Goal: Task Accomplishment & Management: Complete application form

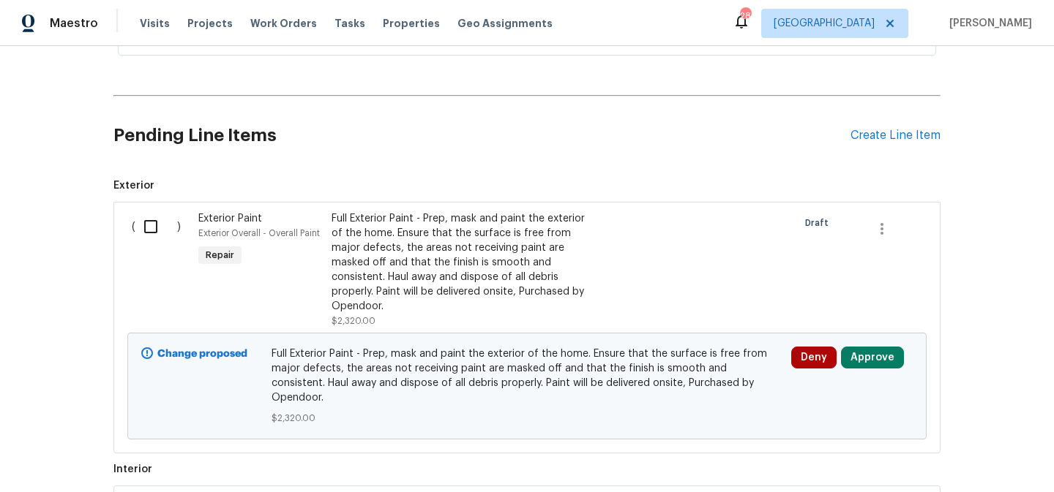
scroll to position [375, 0]
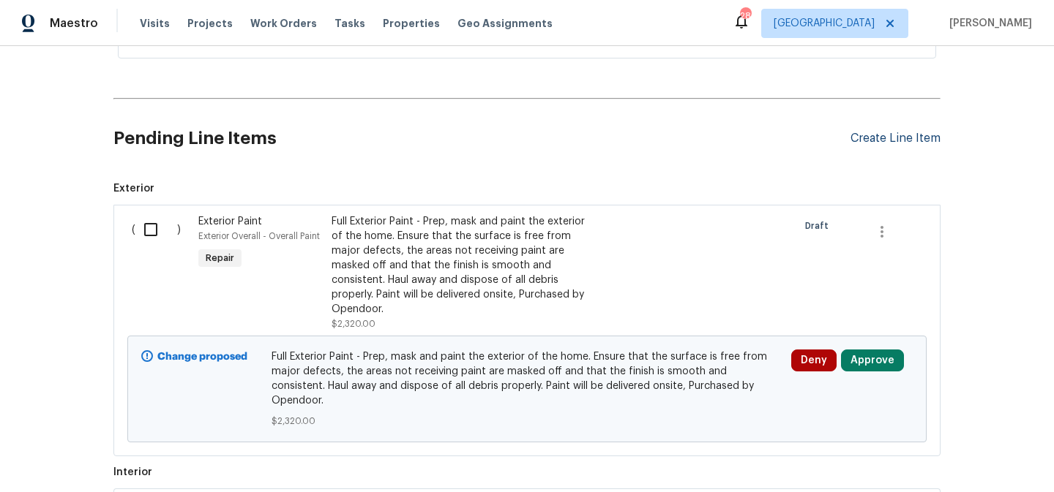
click at [893, 138] on div "Create Line Item" at bounding box center [895, 139] width 90 height 14
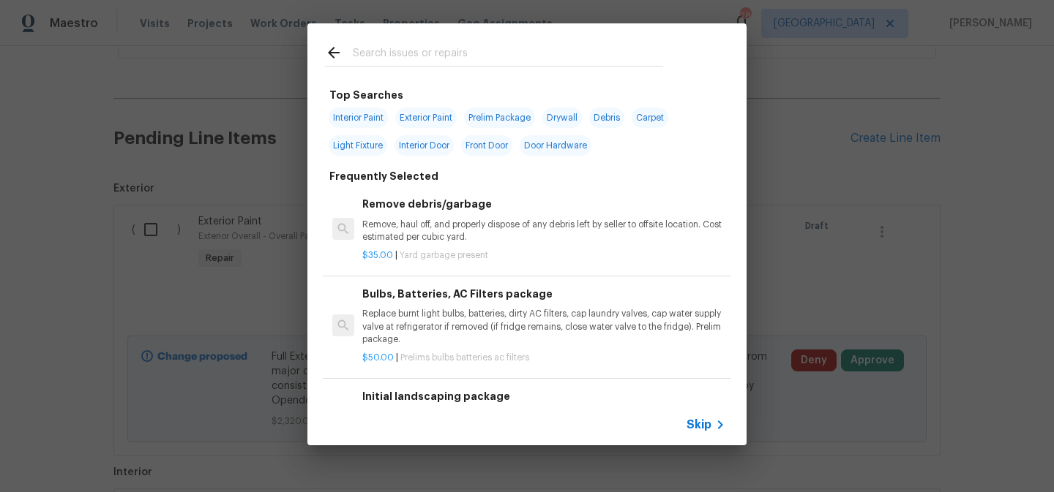
click at [700, 425] on span "Skip" at bounding box center [698, 425] width 25 height 15
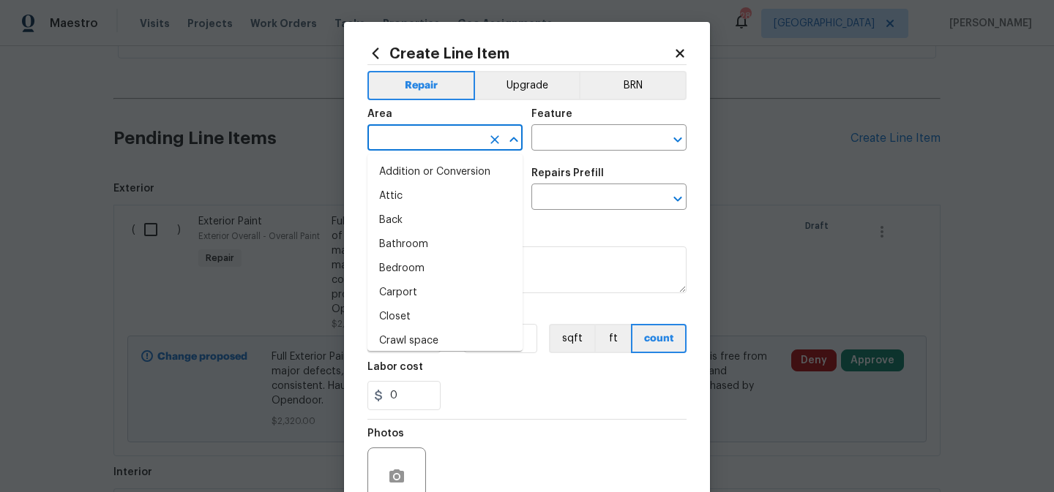
click at [451, 140] on input "text" at bounding box center [424, 139] width 114 height 23
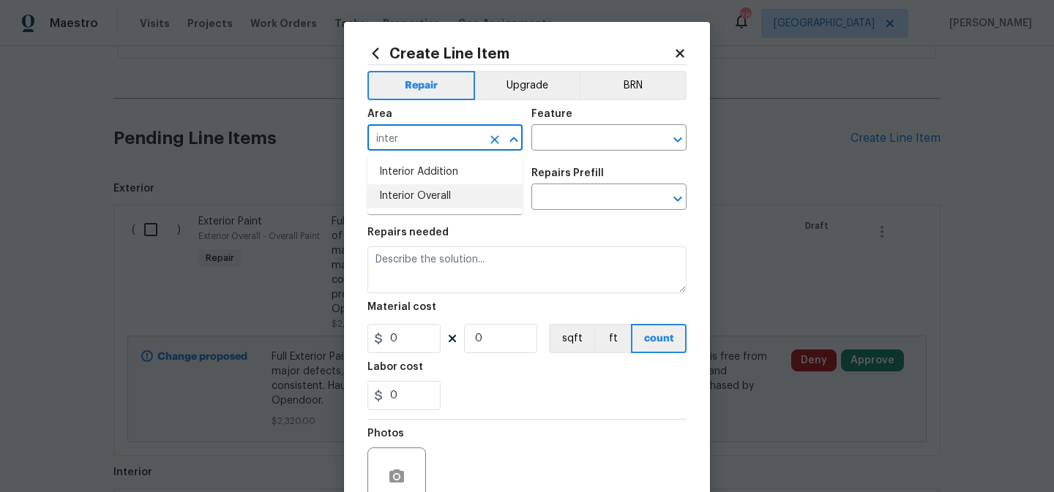
click at [438, 192] on li "Interior Overall" at bounding box center [444, 196] width 155 height 24
type input "Interior Overall"
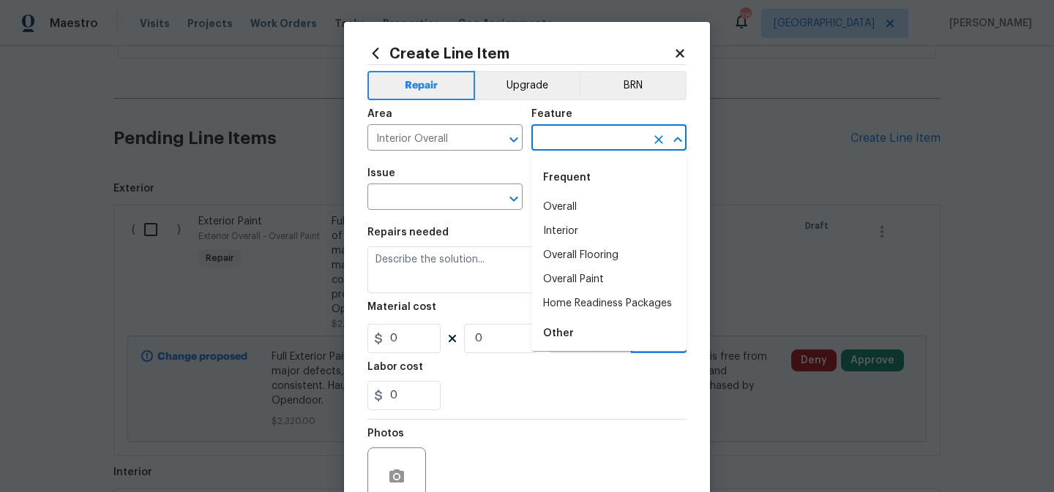
click at [563, 143] on input "text" at bounding box center [588, 139] width 114 height 23
click at [573, 299] on li "Home Readiness Packages" at bounding box center [608, 304] width 155 height 24
type input "Home Readiness Packages"
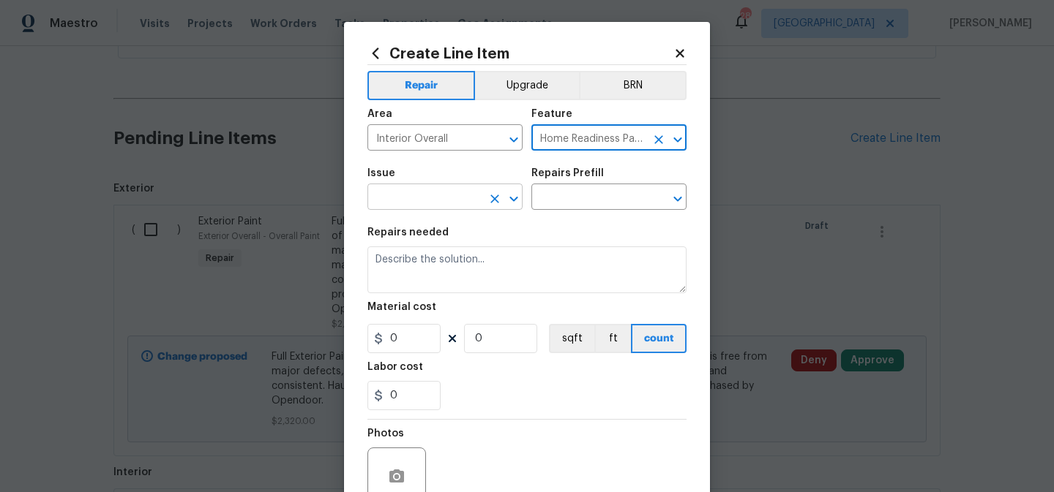
click at [453, 190] on input "text" at bounding box center [424, 198] width 114 height 23
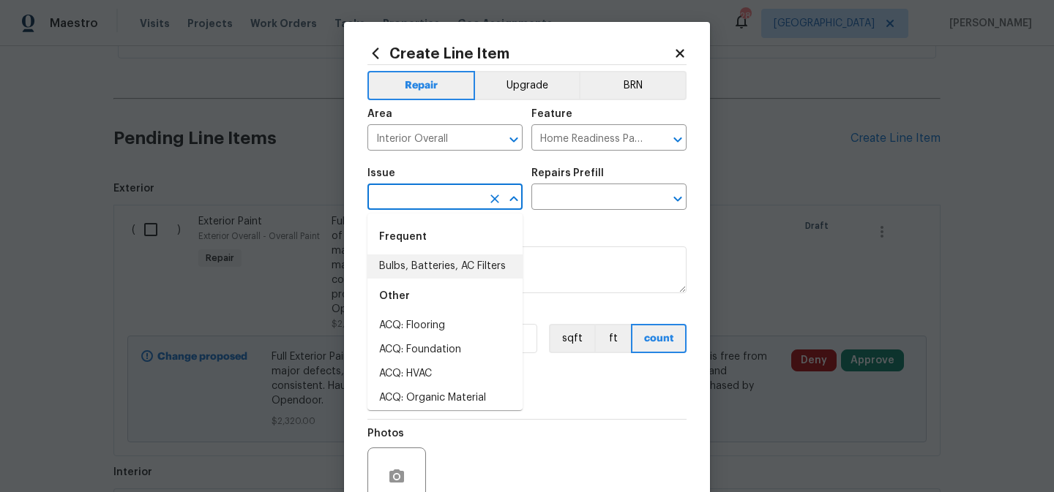
click at [441, 265] on li "Bulbs, Batteries, AC Filters" at bounding box center [444, 267] width 155 height 24
type input "Bulbs, Batteries, AC Filters"
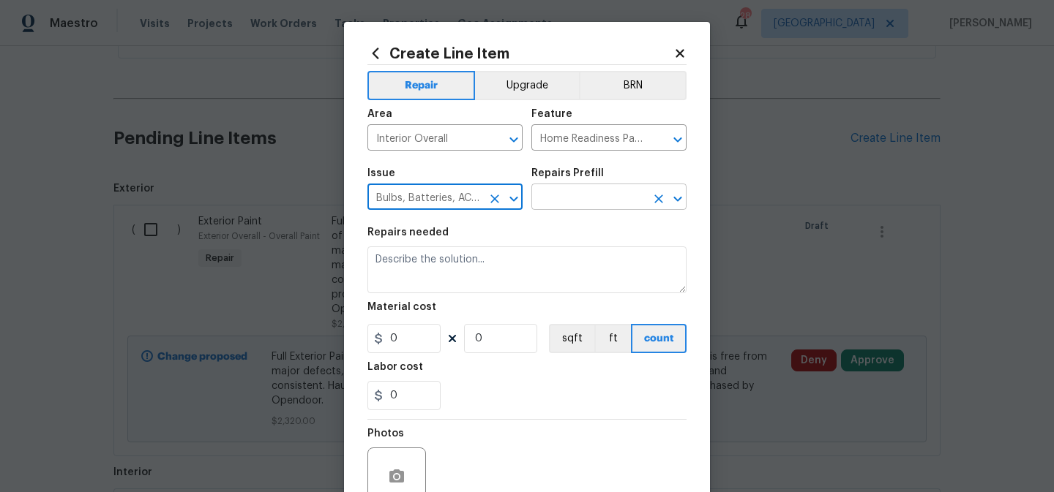
click at [577, 200] on input "text" at bounding box center [588, 198] width 114 height 23
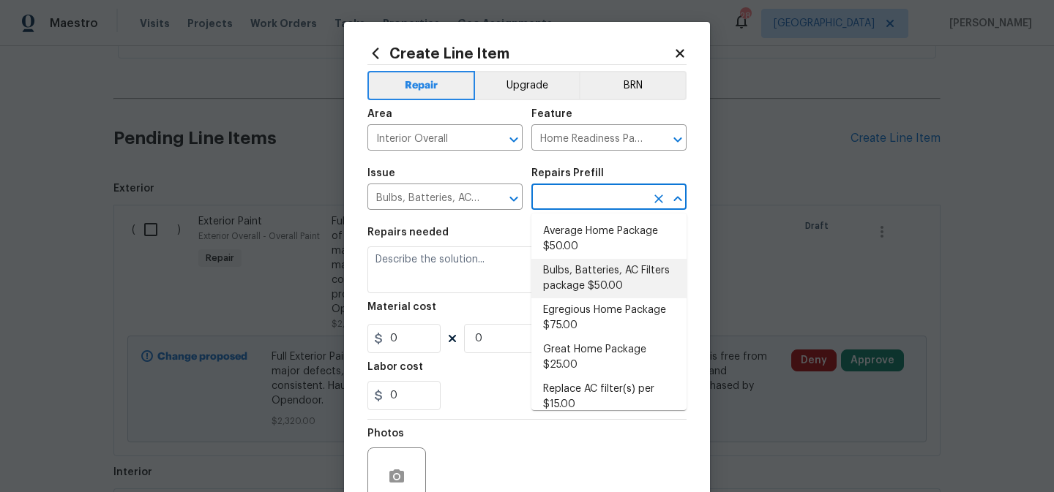
click at [577, 274] on li "Bulbs, Batteries, AC Filters package $50.00" at bounding box center [608, 279] width 155 height 40
type input "Bulbs, Batteries, AC Filters package $50.00"
type textarea "Replace burnt light bulbs, batteries, dirty AC filters, cap laundry valves, cap…"
type input "50"
type input "1"
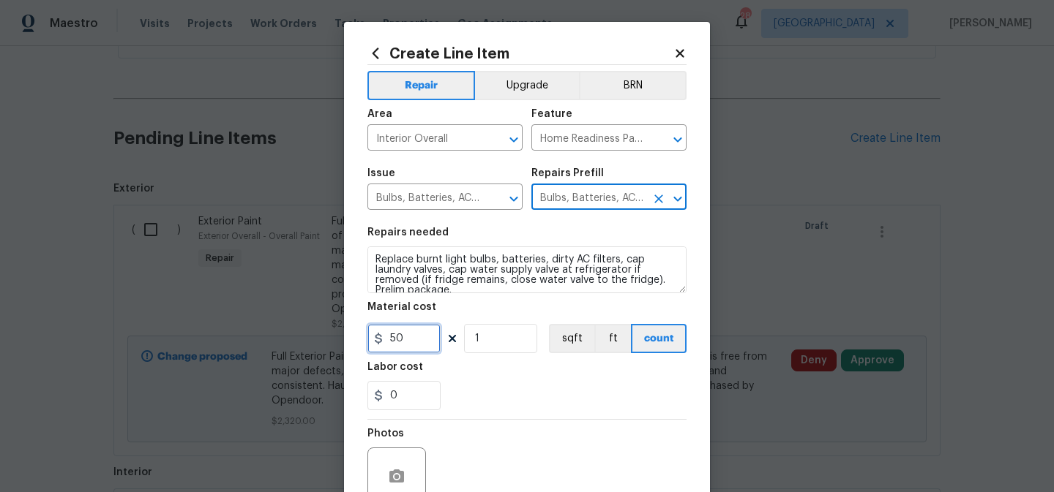
click at [427, 341] on input "50" at bounding box center [403, 338] width 73 height 29
type input "75"
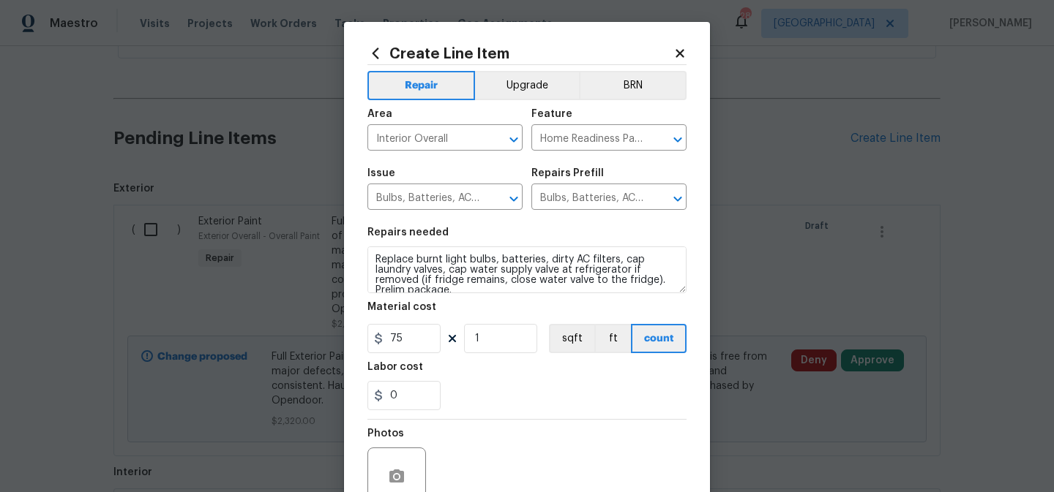
click at [509, 428] on div "Photos" at bounding box center [526, 467] width 319 height 95
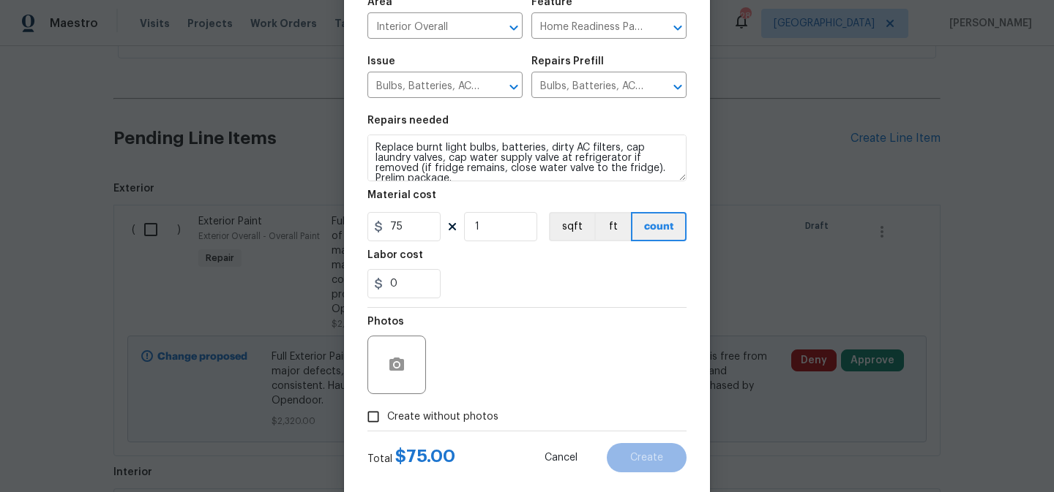
scroll to position [115, 0]
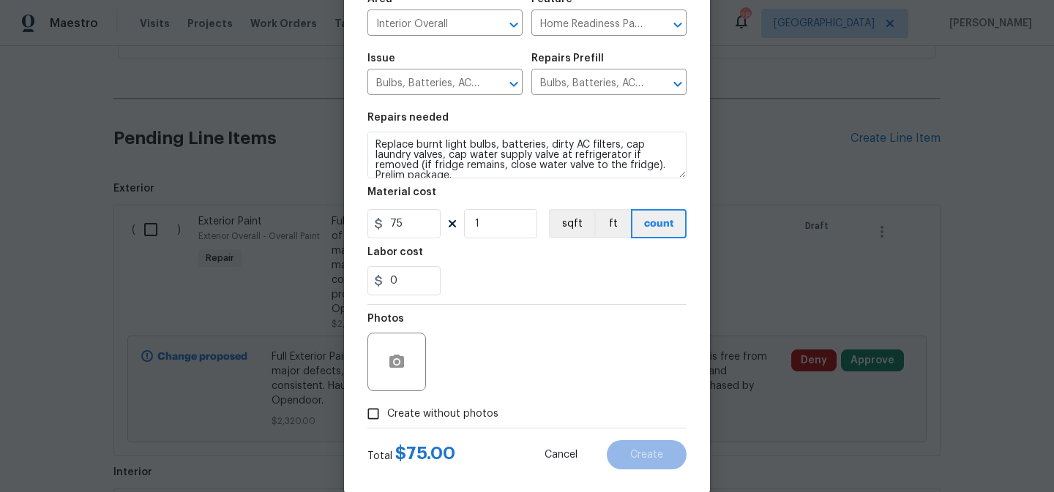
click at [462, 416] on span "Create without photos" at bounding box center [442, 414] width 111 height 15
click at [387, 416] on input "Create without photos" at bounding box center [373, 414] width 28 height 28
checkbox input "true"
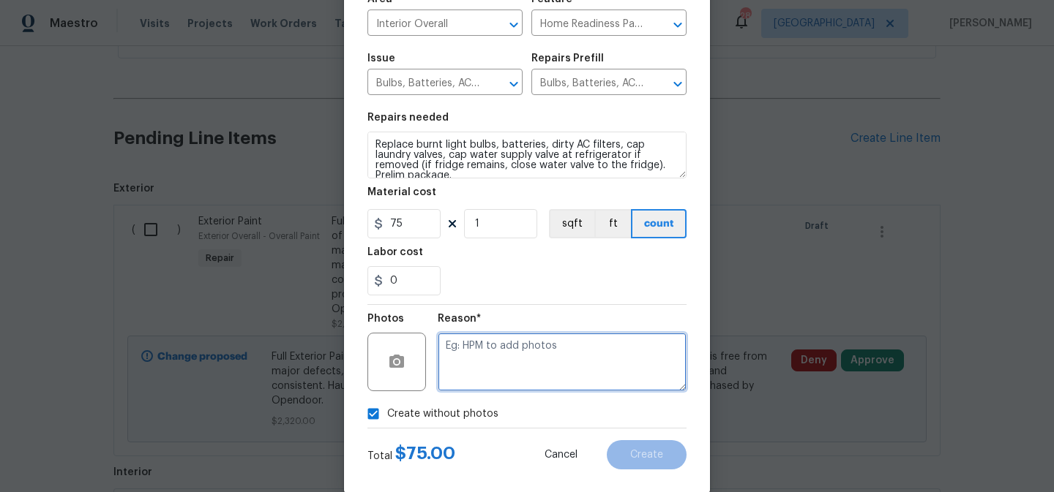
click at [498, 364] on textarea at bounding box center [562, 362] width 249 height 59
type textarea "to add"
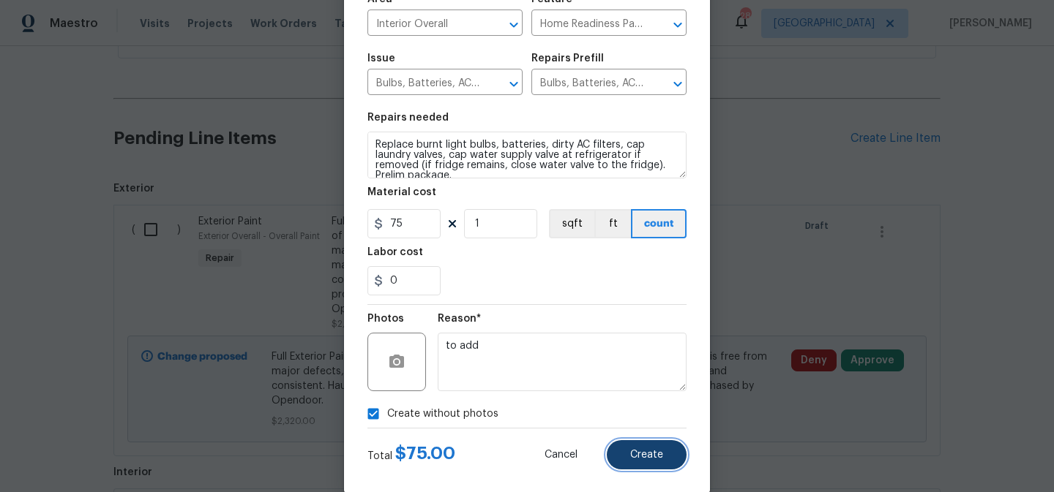
click at [639, 456] on span "Create" at bounding box center [646, 455] width 33 height 11
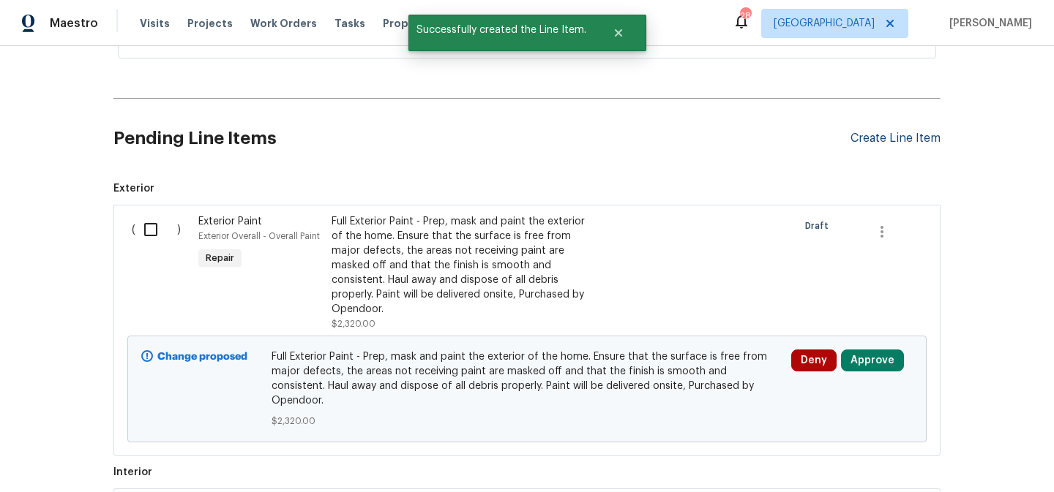
click at [888, 136] on div "Create Line Item" at bounding box center [895, 139] width 90 height 14
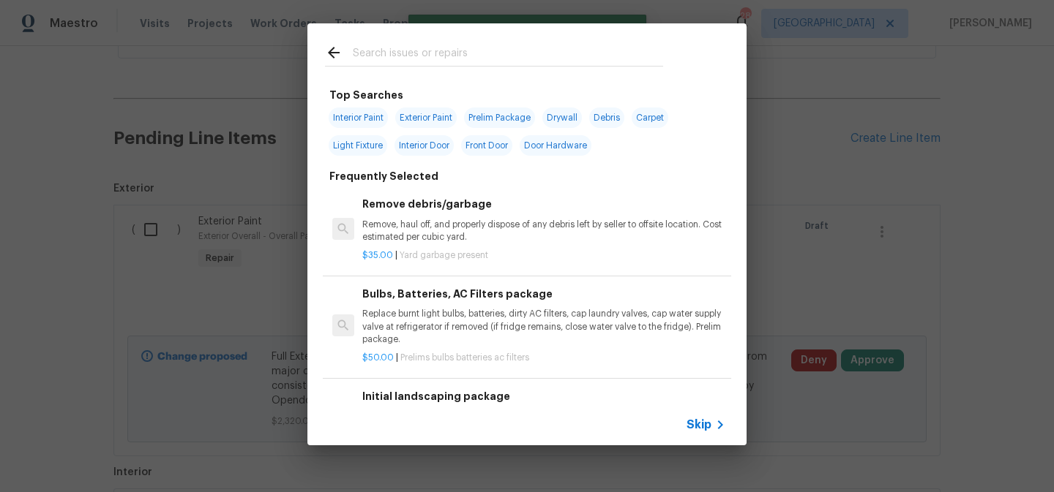
click at [706, 420] on span "Skip" at bounding box center [698, 425] width 25 height 15
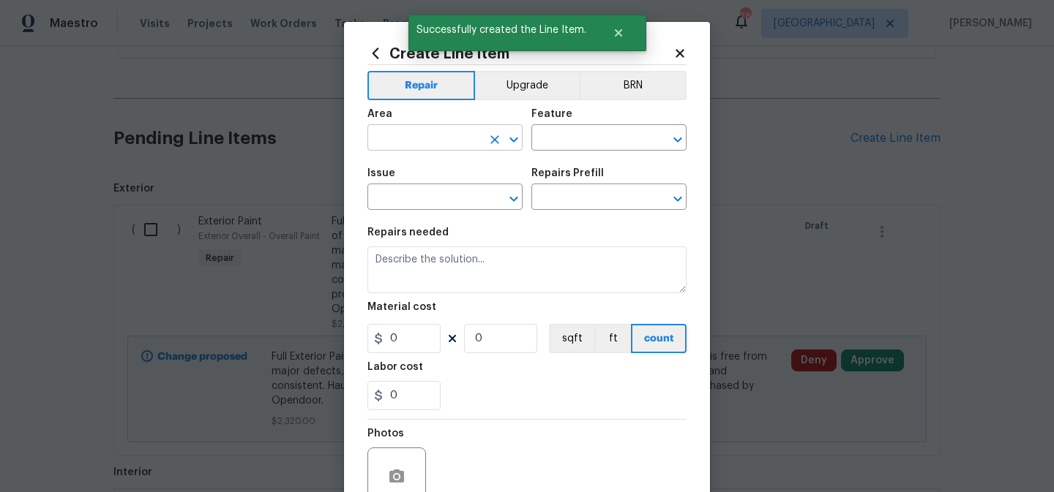
click at [469, 140] on input "text" at bounding box center [424, 139] width 114 height 23
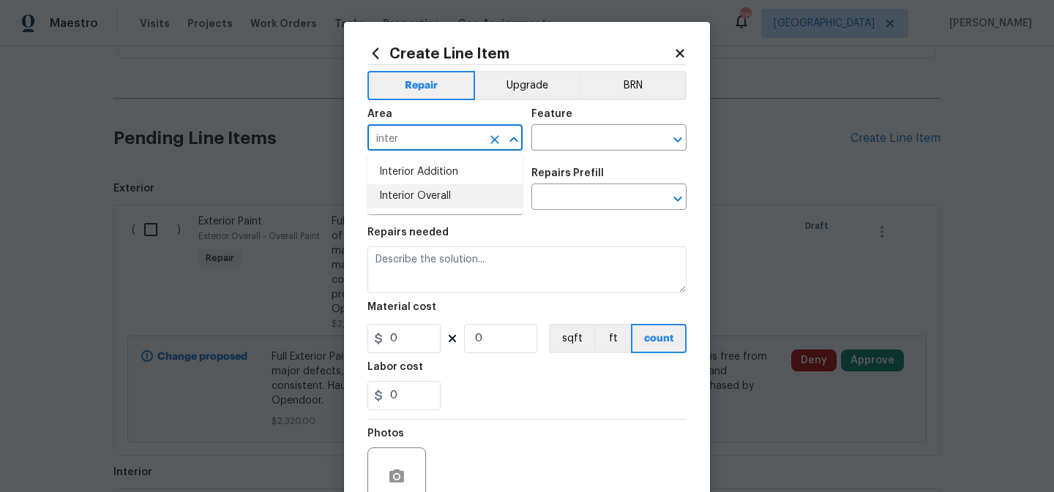
click at [426, 196] on li "Interior Overall" at bounding box center [444, 196] width 155 height 24
type input "Interior Overall"
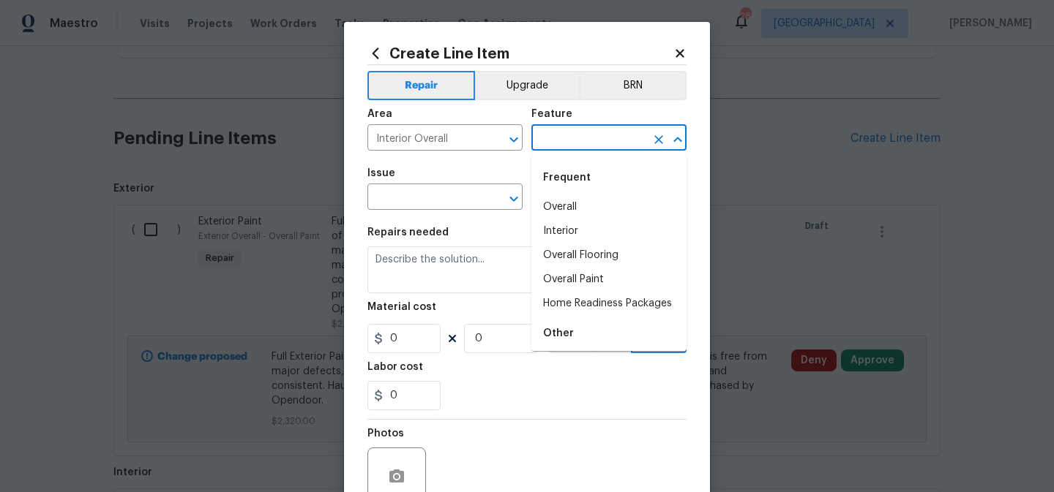
click at [560, 139] on input "text" at bounding box center [588, 139] width 114 height 23
click at [556, 210] on li "Overall" at bounding box center [608, 207] width 155 height 24
type input "Overall"
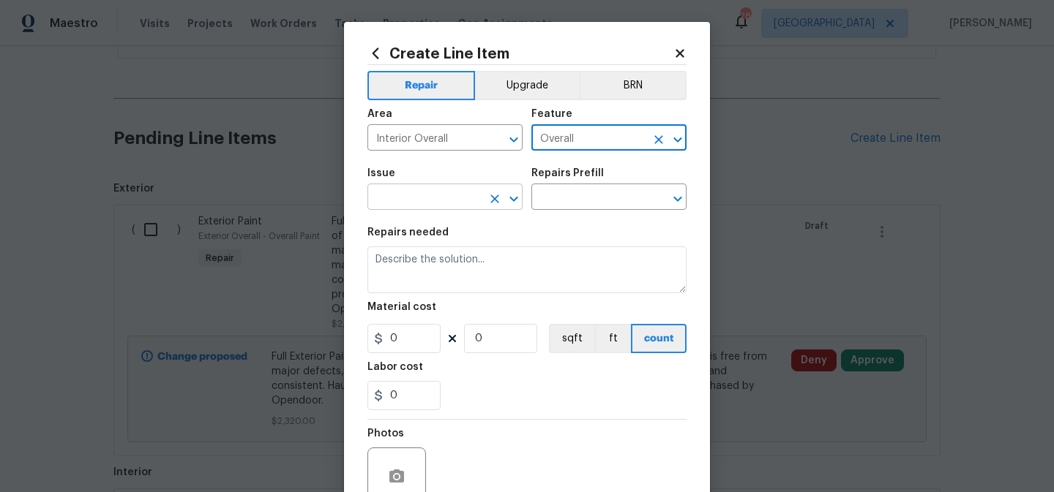
click at [433, 202] on input "text" at bounding box center [424, 198] width 114 height 23
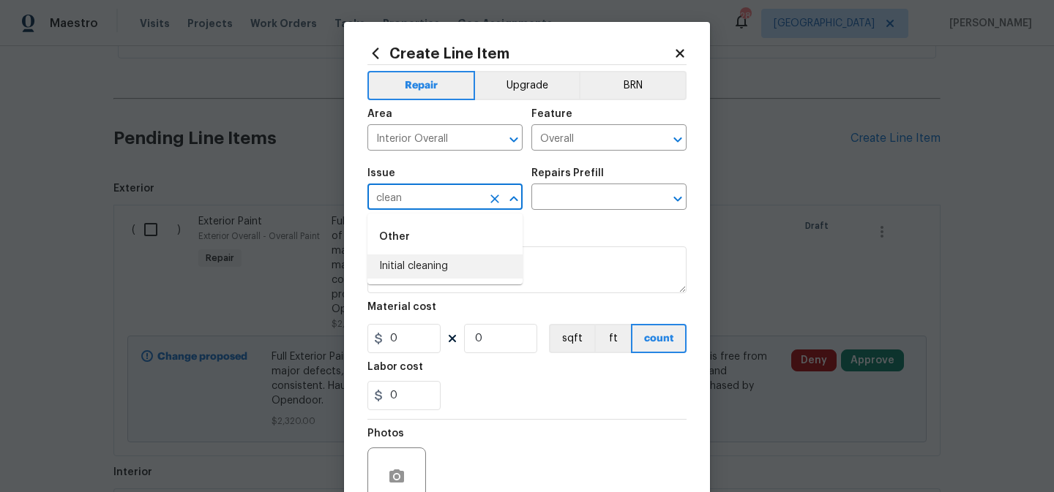
click at [413, 271] on li "Initial cleaning" at bounding box center [444, 267] width 155 height 24
type input "Initial cleaning"
click at [579, 206] on input "text" at bounding box center [588, 198] width 114 height 23
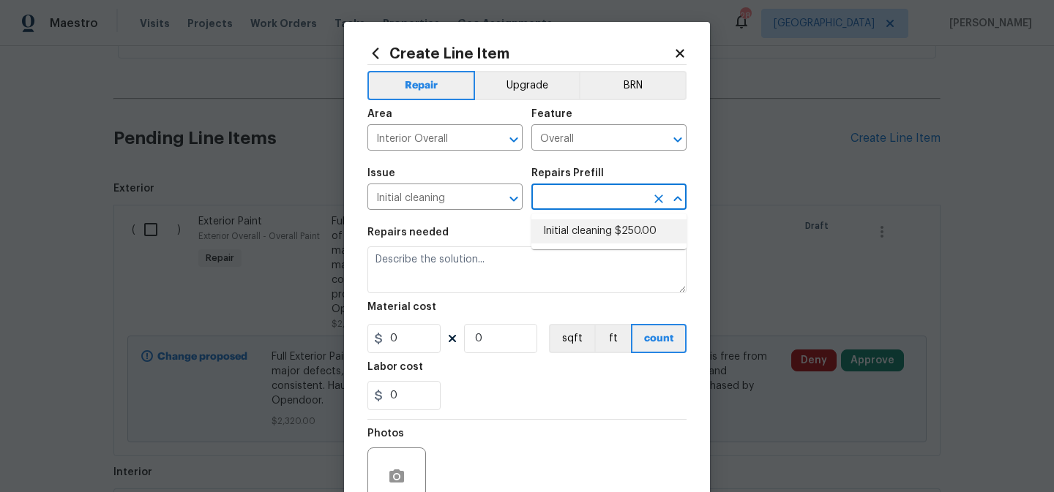
click at [580, 228] on li "Initial cleaning $250.00" at bounding box center [608, 232] width 155 height 24
type input "Home Readiness Packages"
type input "Initial cleaning $250.00"
type textarea "1. Wipe down exterior doors and trim. 2. Clean out all exterior light fixtures …"
type input "250"
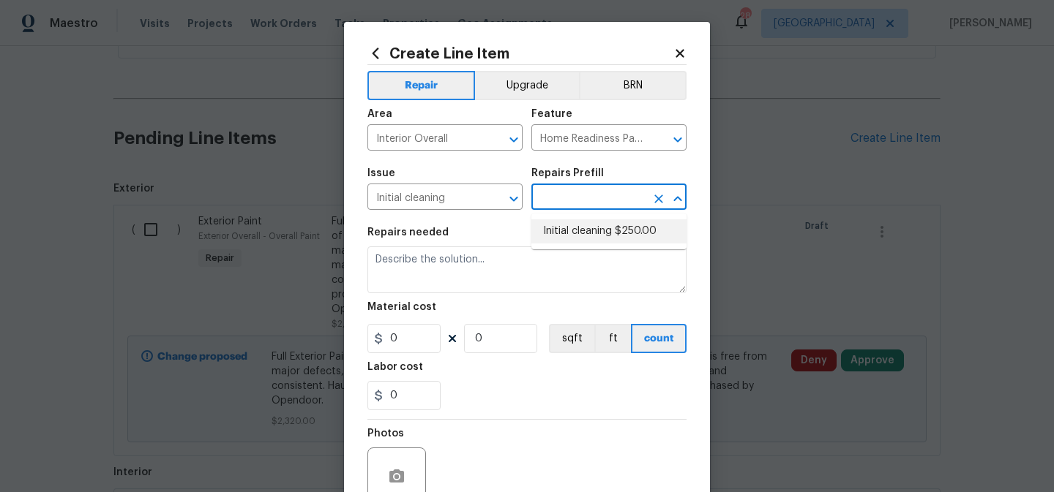
type input "1"
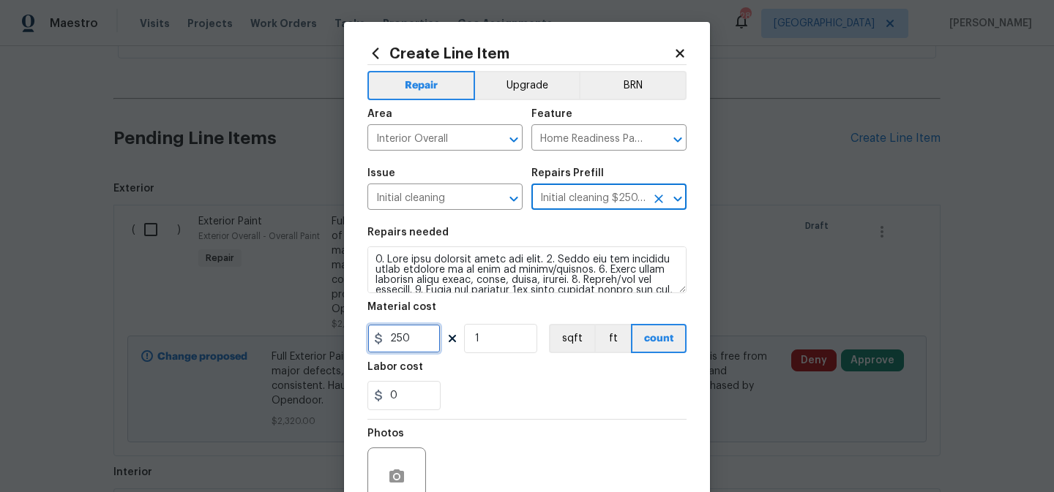
click at [426, 337] on input "250" at bounding box center [403, 338] width 73 height 29
type input "350"
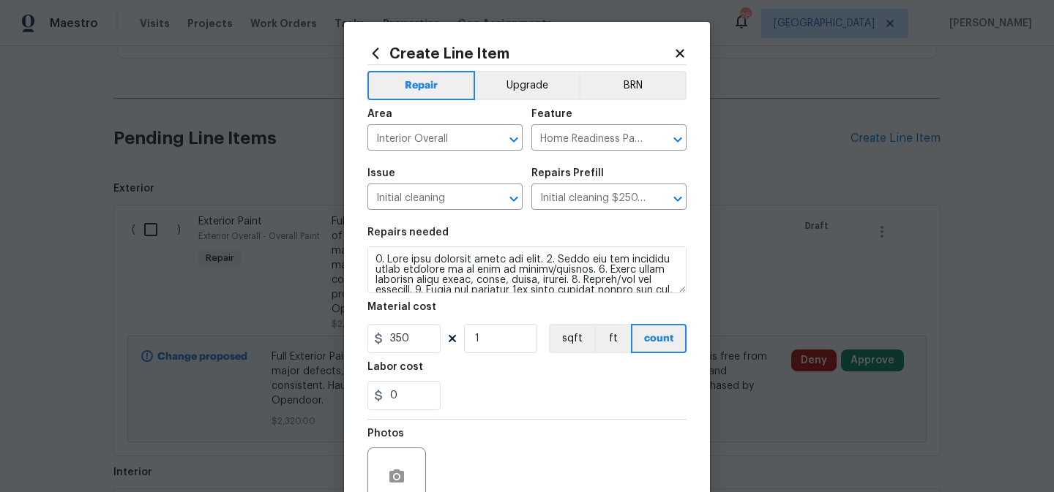
click at [460, 408] on div "0" at bounding box center [526, 395] width 319 height 29
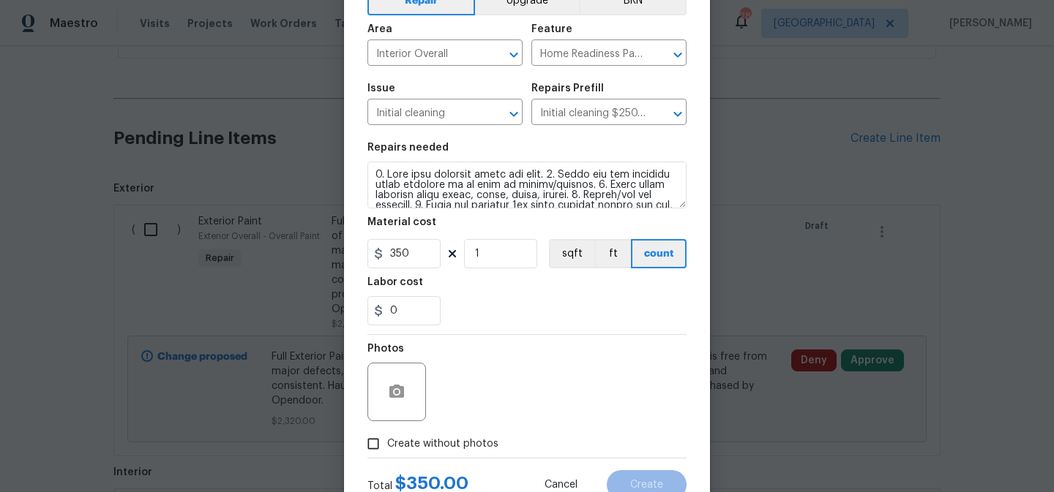
scroll to position [89, 0]
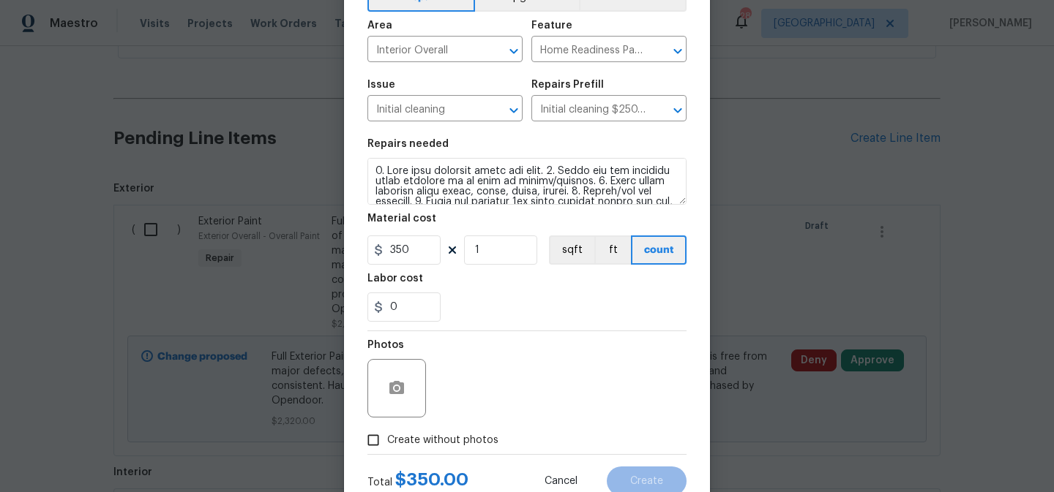
click at [442, 439] on span "Create without photos" at bounding box center [442, 440] width 111 height 15
click at [387, 439] on input "Create without photos" at bounding box center [373, 441] width 28 height 28
checkbox input "true"
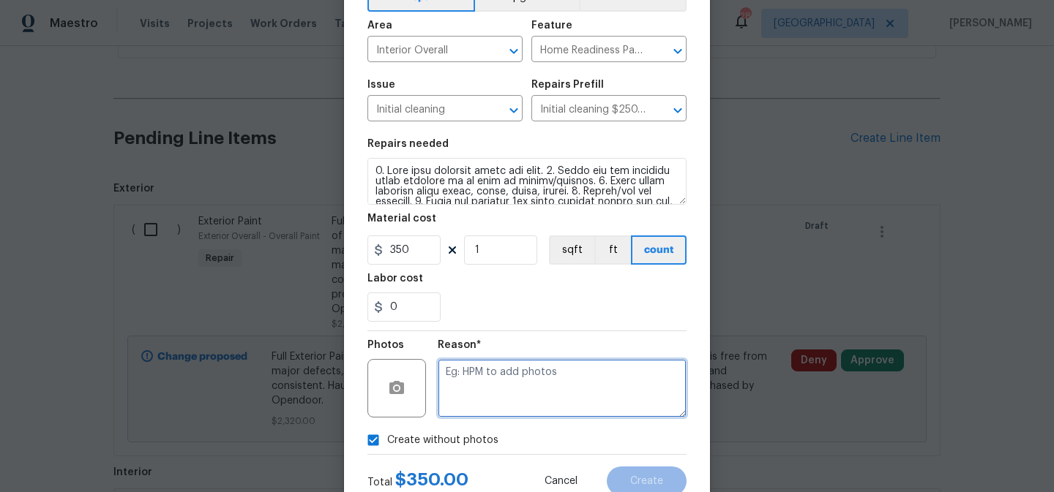
click at [480, 405] on textarea at bounding box center [562, 388] width 249 height 59
type textarea "to add"
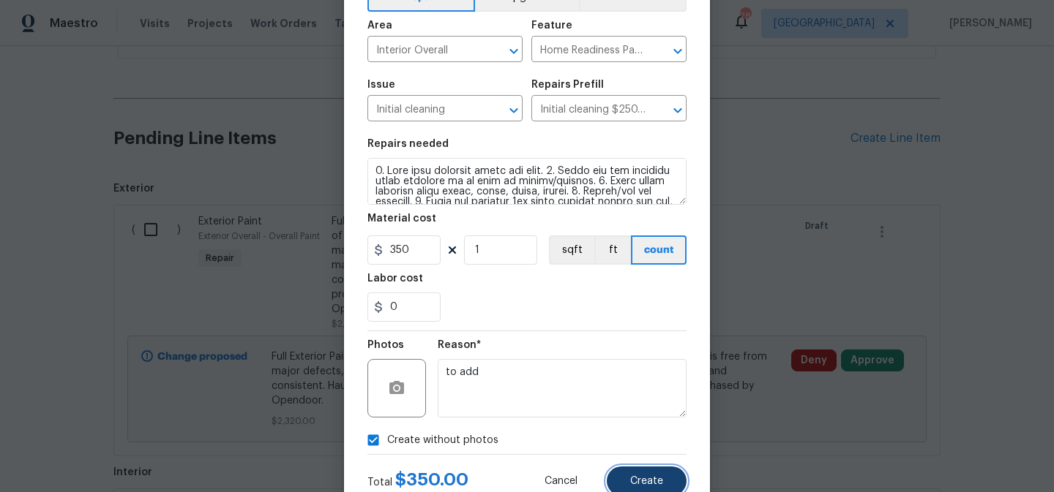
click at [645, 475] on button "Create" at bounding box center [647, 481] width 80 height 29
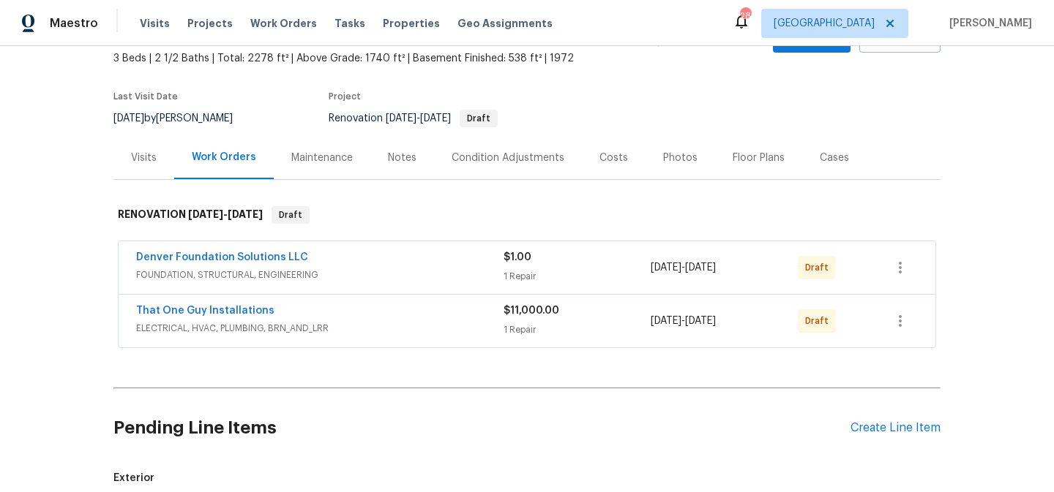
scroll to position [79, 0]
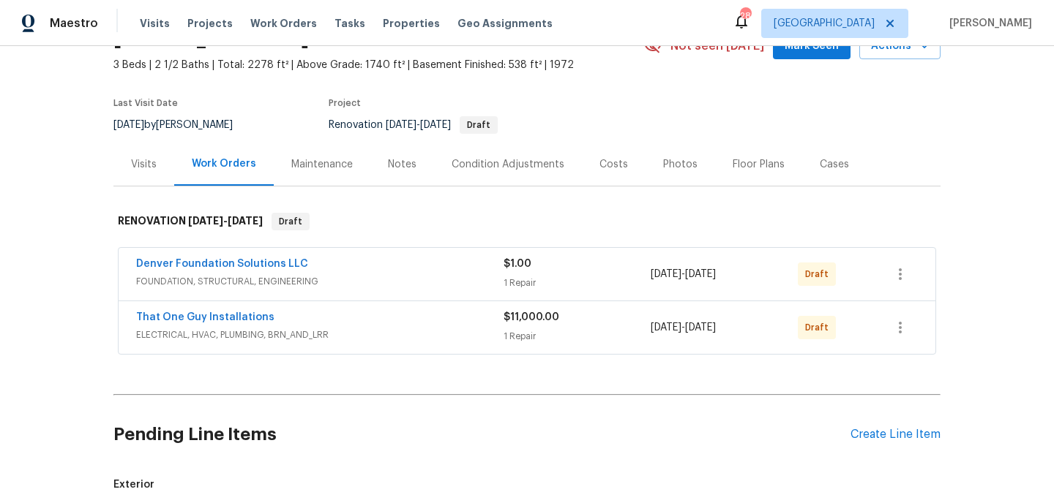
click at [403, 165] on div "Notes" at bounding box center [402, 164] width 29 height 15
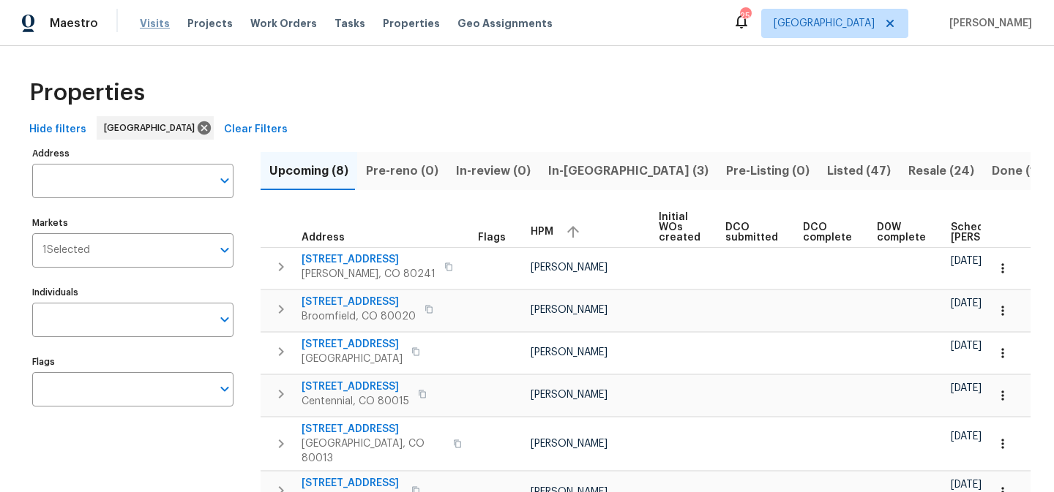
scroll to position [4, 0]
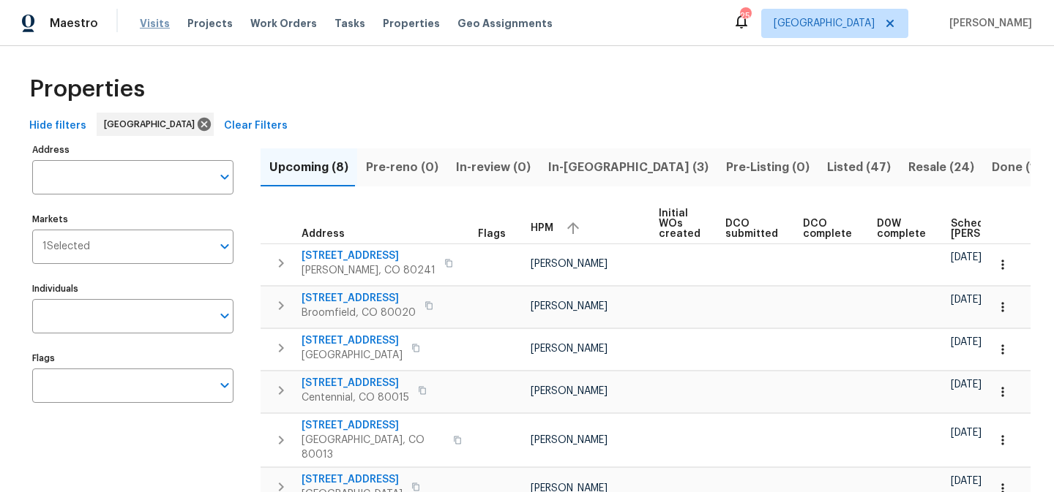
click at [147, 26] on span "Visits" at bounding box center [155, 23] width 30 height 15
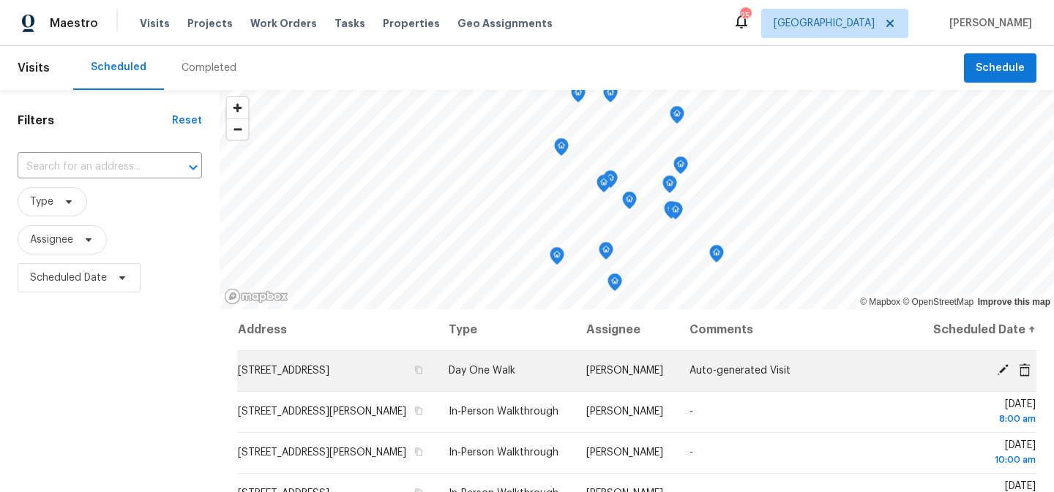
click at [1001, 377] on icon at bounding box center [1002, 370] width 13 height 13
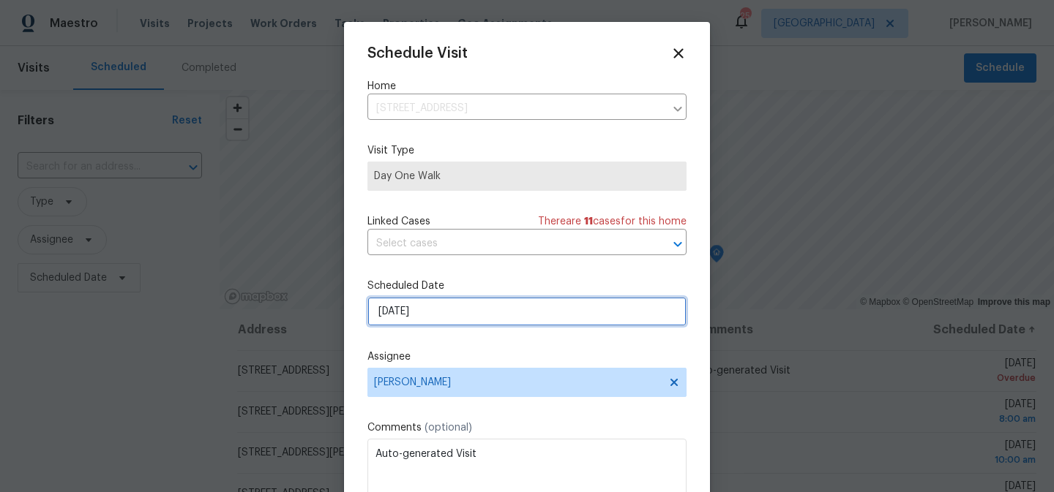
click at [489, 317] on input "[DATE]" at bounding box center [526, 311] width 319 height 29
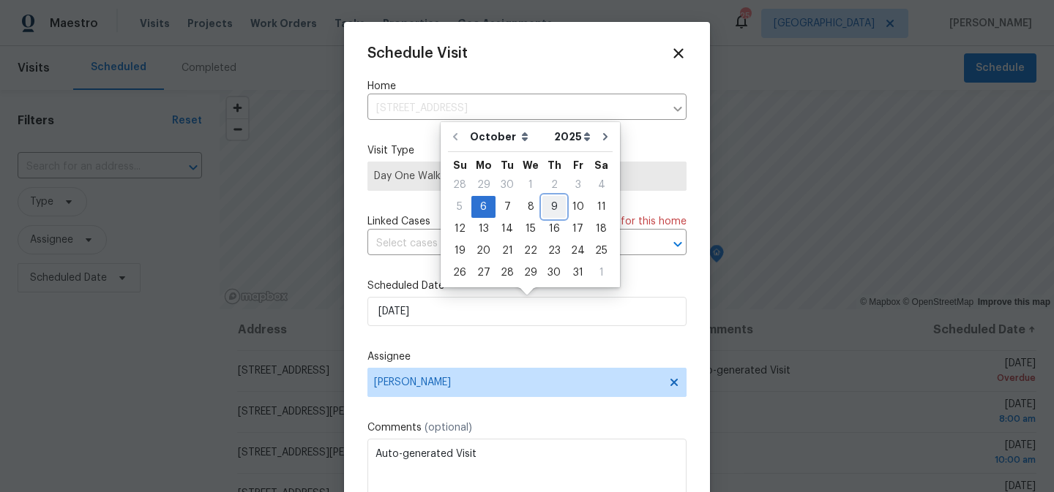
click at [552, 206] on div "9" at bounding box center [553, 207] width 23 height 20
type input "[DATE]"
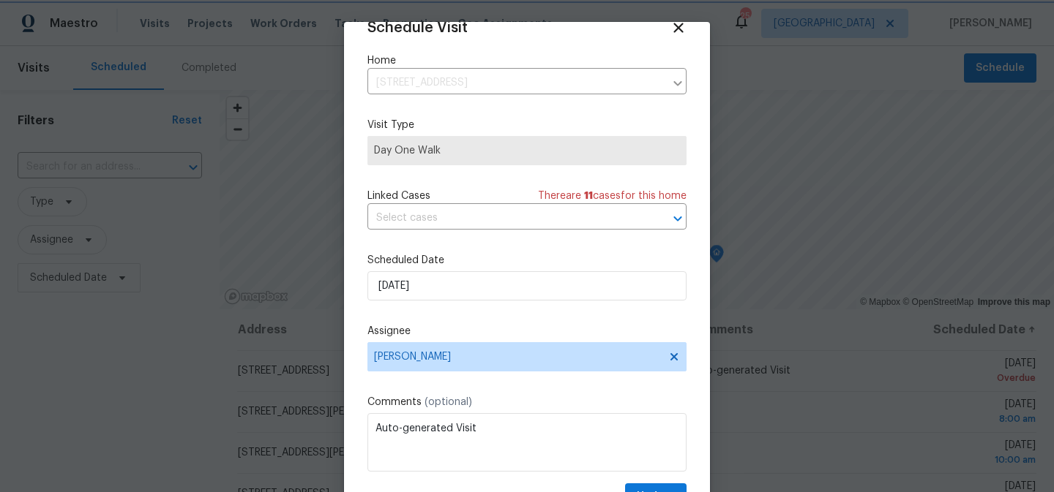
scroll to position [64, 0]
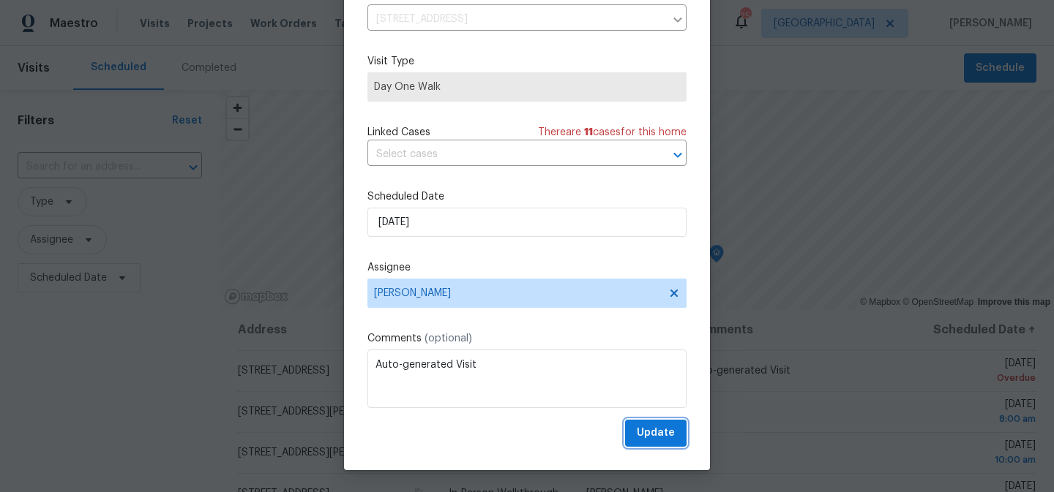
click at [648, 433] on span "Update" at bounding box center [656, 433] width 38 height 18
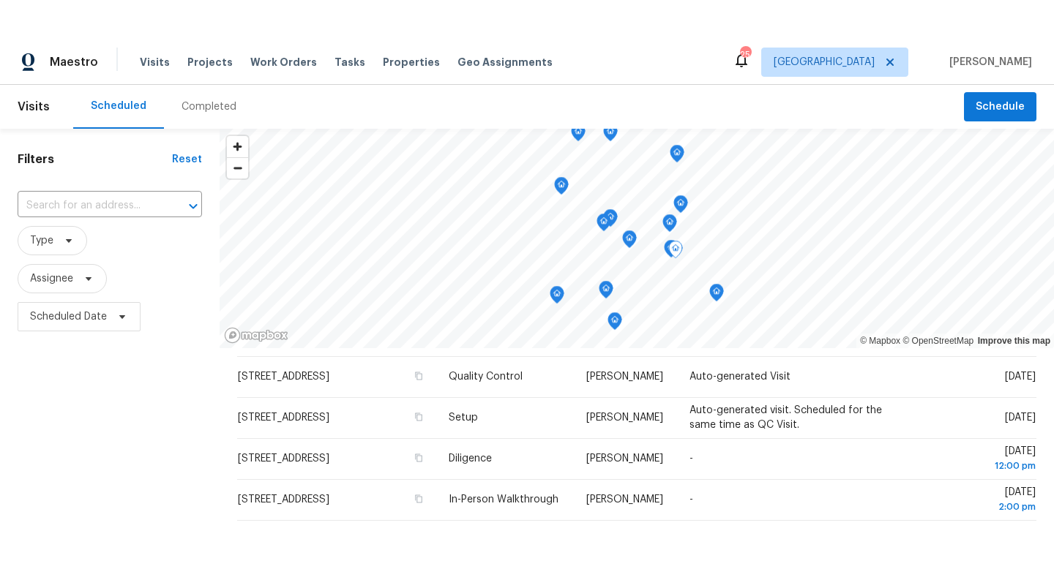
scroll to position [0, 0]
